Goal: Transaction & Acquisition: Subscribe to service/newsletter

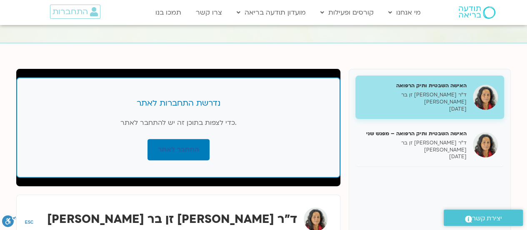
scroll to position [65, 0]
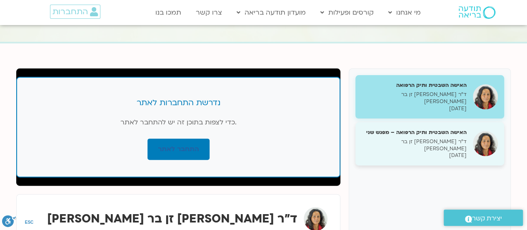
click at [438, 138] on p "ד״ר [PERSON_NAME] זן בר [PERSON_NAME]" at bounding box center [414, 145] width 105 height 14
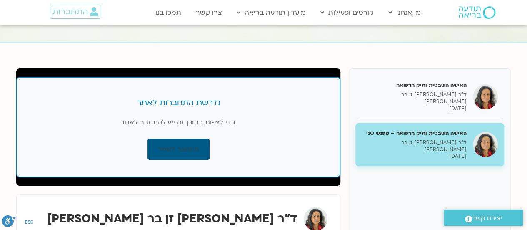
click at [192, 144] on link "התחבר לאתר" at bounding box center [178, 148] width 62 height 21
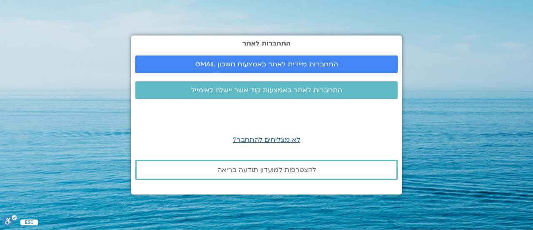
click at [229, 59] on link "התחברות מיידית לאתר באמצעות חשבון GMAIL" at bounding box center [266, 63] width 262 height 17
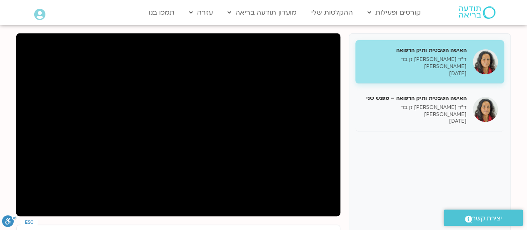
scroll to position [101, 0]
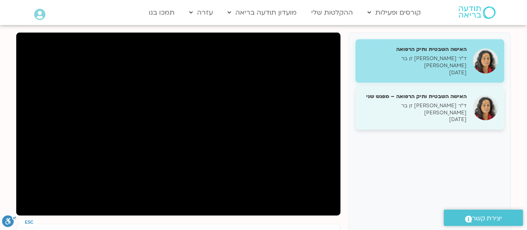
click at [405, 92] on h5 "האישה השבטית ותיק הרפואה – מפגש שני" at bounding box center [414, 95] width 105 height 7
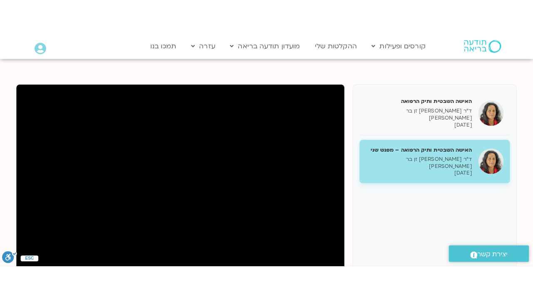
scroll to position [125, 0]
